Goal: Task Accomplishment & Management: Use online tool/utility

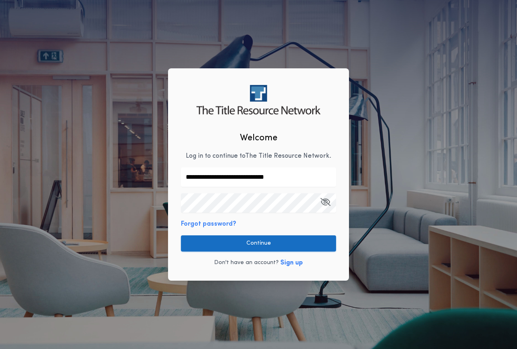
click at [258, 242] on button "Continue" at bounding box center [258, 243] width 155 height 16
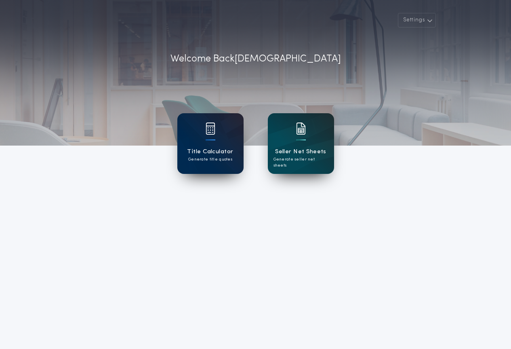
click at [195, 135] on div "Title Calculator Generate title quotes" at bounding box center [210, 143] width 66 height 61
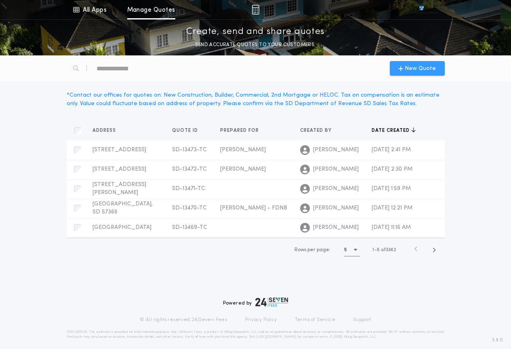
click at [417, 71] on span "New Quote" at bounding box center [420, 68] width 31 height 8
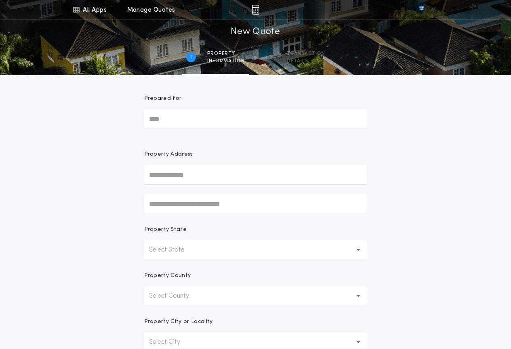
click at [228, 253] on button "Select State" at bounding box center [255, 249] width 223 height 19
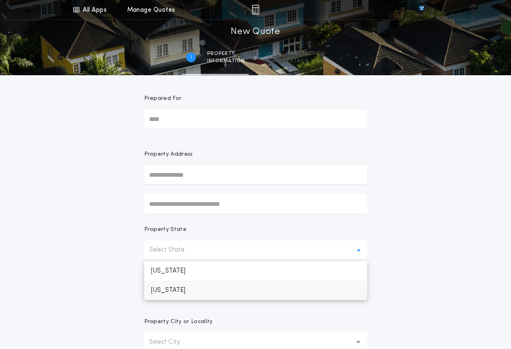
click at [212, 290] on p "[US_STATE]" at bounding box center [255, 290] width 223 height 19
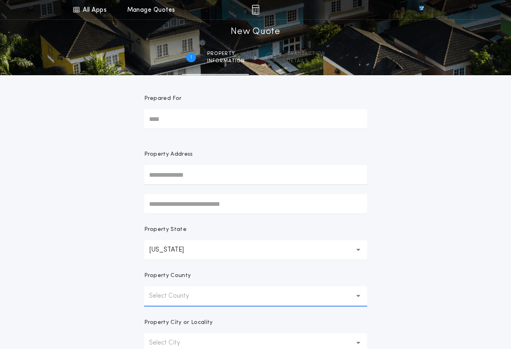
click at [209, 292] on button "Select County" at bounding box center [255, 295] width 223 height 19
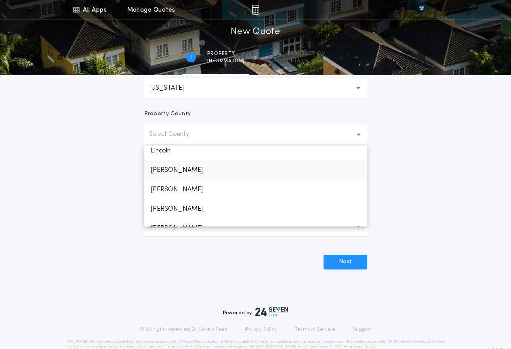
scroll to position [755, 0]
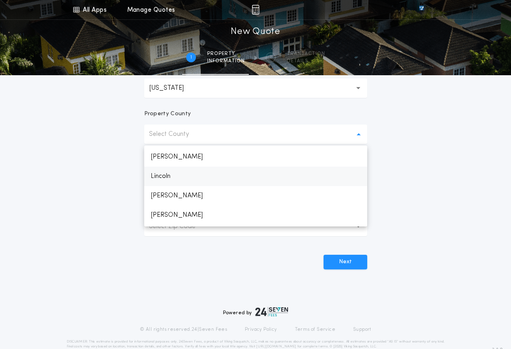
click at [177, 173] on p "Lincoln" at bounding box center [255, 176] width 223 height 19
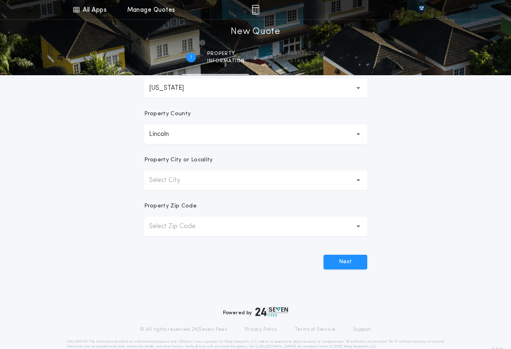
click at [194, 182] on button "Select City" at bounding box center [255, 180] width 223 height 19
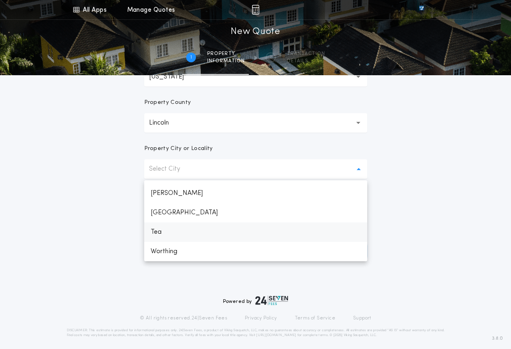
scroll to position [178, 0]
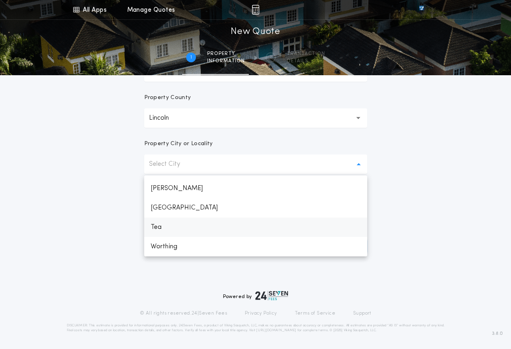
click at [171, 211] on p "[GEOGRAPHIC_DATA]" at bounding box center [255, 207] width 223 height 19
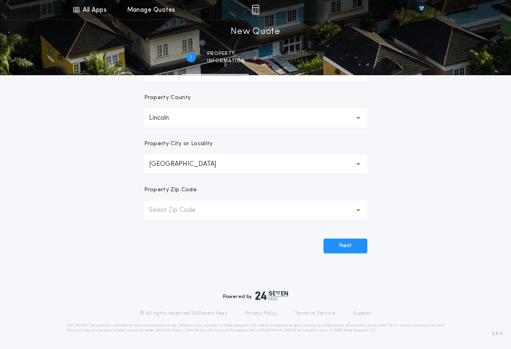
click at [186, 211] on p "Select Zip Code" at bounding box center [178, 210] width 59 height 10
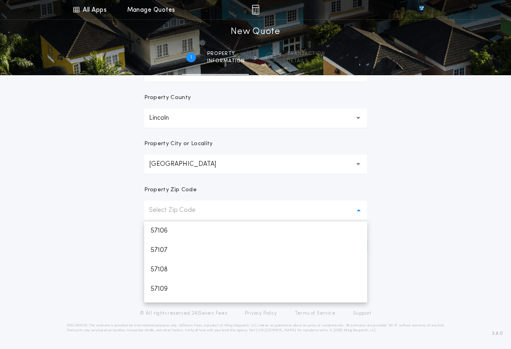
scroll to position [81, 0]
click at [168, 243] on p "57107" at bounding box center [255, 247] width 223 height 19
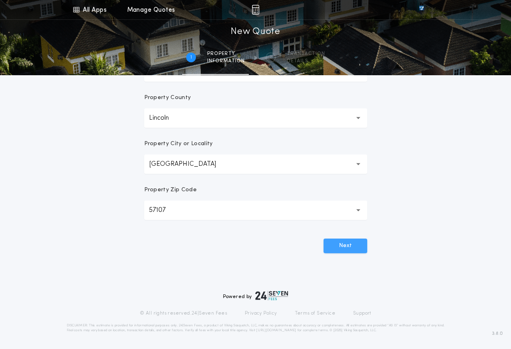
click at [342, 249] on button "Next" at bounding box center [346, 246] width 44 height 15
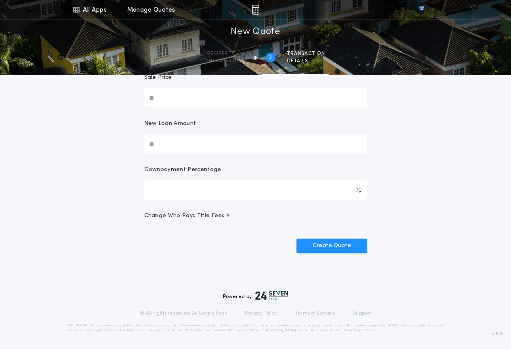
scroll to position [0, 0]
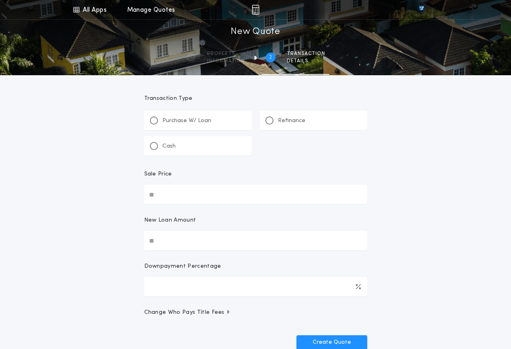
click at [190, 124] on p "Purchase W/ Loan" at bounding box center [187, 121] width 49 height 8
click at [164, 145] on p "Cash" at bounding box center [169, 146] width 13 height 8
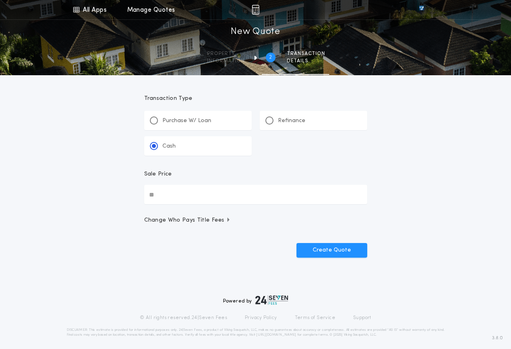
click at [186, 206] on form "Transaction Type **** Purchase W/ Loan Refinance Cash Sale Price Change Who Pay…" at bounding box center [256, 166] width 243 height 182
drag, startPoint x: 180, startPoint y: 201, endPoint x: 198, endPoint y: 196, distance: 19.1
click at [180, 201] on input "Sale Price" at bounding box center [255, 194] width 223 height 19
type input "**********"
click at [339, 245] on button "Create Quote" at bounding box center [332, 250] width 71 height 15
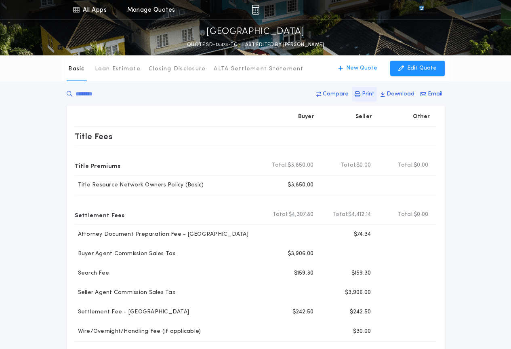
click at [367, 93] on p "Print" at bounding box center [368, 94] width 13 height 8
